Goal: Check status: Check status

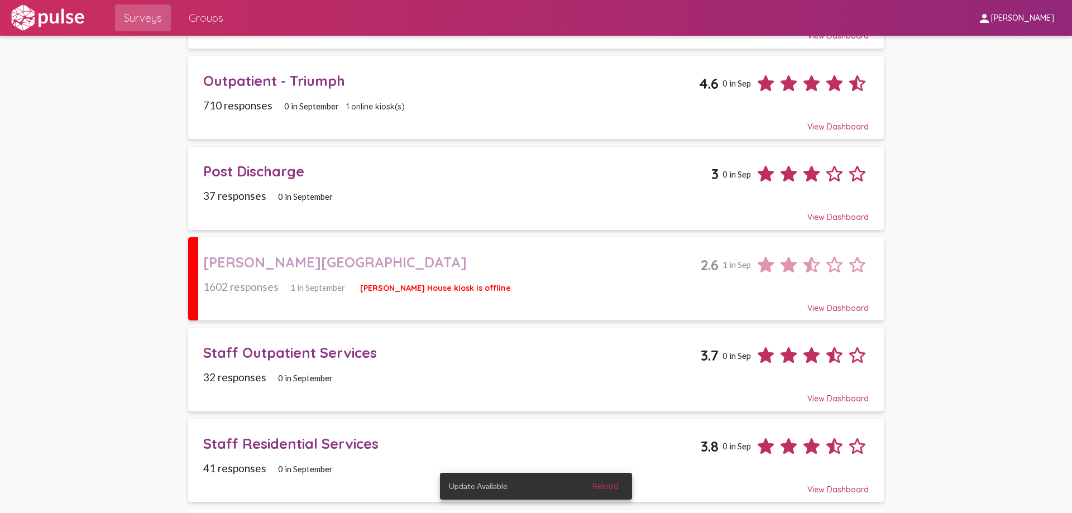
scroll to position [335, 0]
click at [627, 280] on div "1602 responses 1 in September [PERSON_NAME][GEOGRAPHIC_DATA] kiosk is offline" at bounding box center [535, 285] width 665 height 13
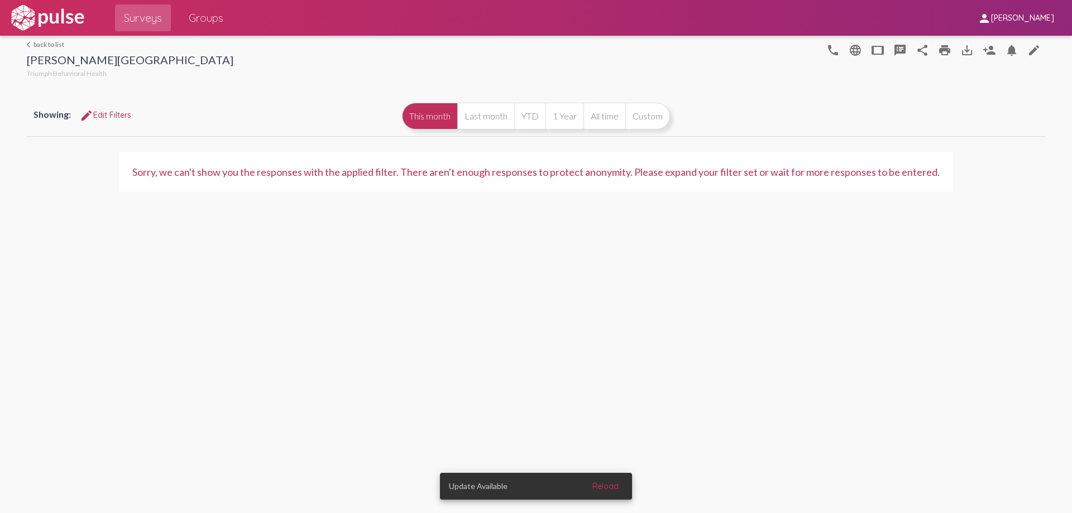
click at [69, 48] on link "arrow_back_ios back to list" at bounding box center [130, 44] width 207 height 8
